Goal: Navigation & Orientation: Go to known website

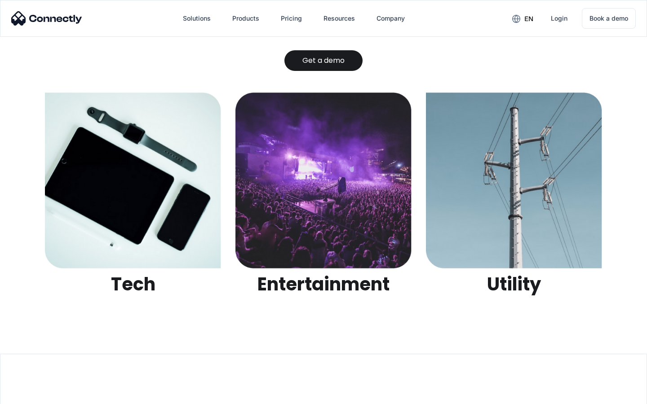
scroll to position [2832, 0]
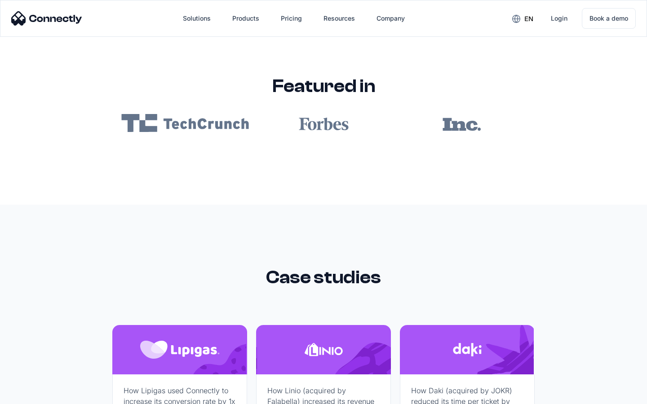
scroll to position [5377, 0]
